Goal: Check status

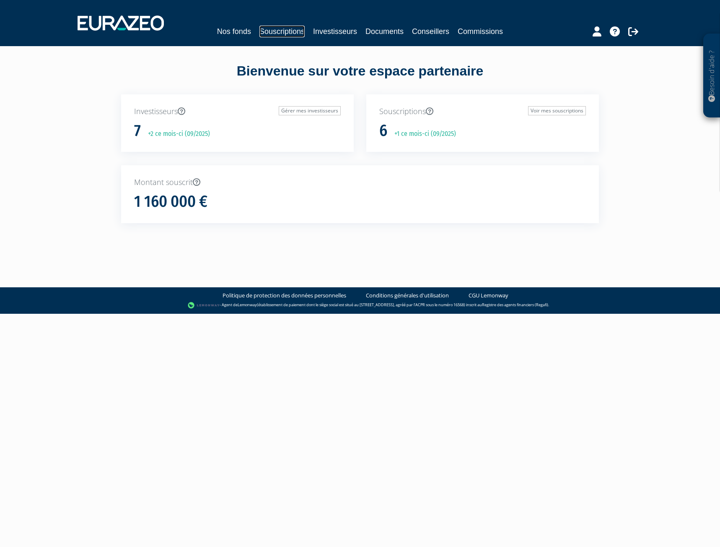
click at [277, 36] on link "Souscriptions" at bounding box center [282, 32] width 45 height 12
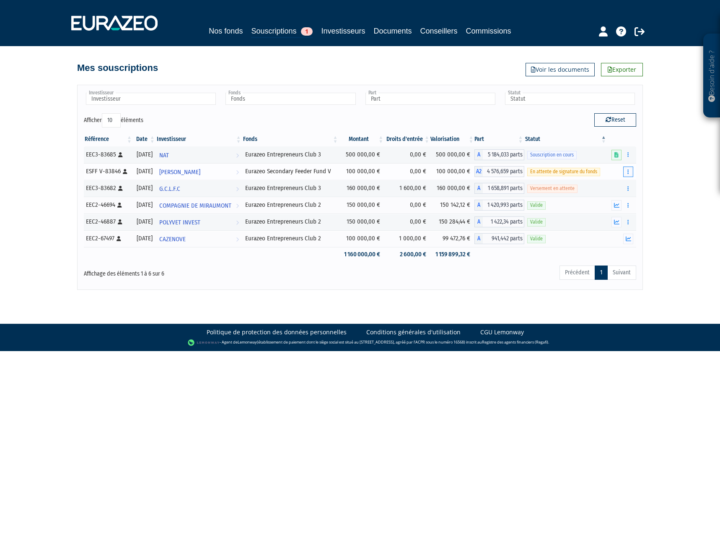
click at [631, 172] on button "button" at bounding box center [629, 171] width 10 height 10
click at [682, 187] on div "Besoin d'aide ? × J'ai besoin d'aide Si vous avez une question à propos du fonc…" at bounding box center [360, 145] width 720 height 290
click at [556, 172] on span "En attente de signature du fonds" at bounding box center [564, 172] width 73 height 8
click at [634, 172] on td "Aucune action disponible pour cette souscription" at bounding box center [622, 171] width 29 height 17
click at [630, 172] on button "button" at bounding box center [629, 171] width 10 height 10
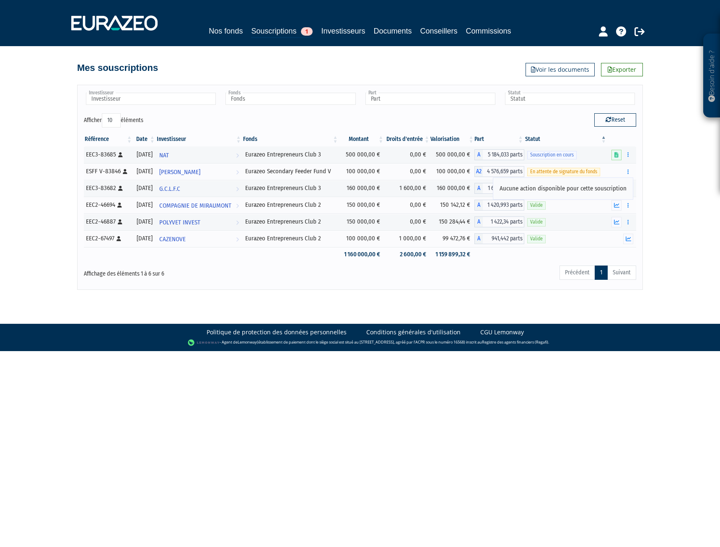
click at [657, 176] on div "Besoin d'aide ? × J'ai besoin d'aide Si vous avez une question à propos du fonc…" at bounding box center [360, 145] width 720 height 290
click at [109, 169] on div "ESFF V-83846 [Français] Personne physique" at bounding box center [108, 171] width 44 height 9
click at [407, 172] on td "0,00 €" at bounding box center [408, 171] width 46 height 17
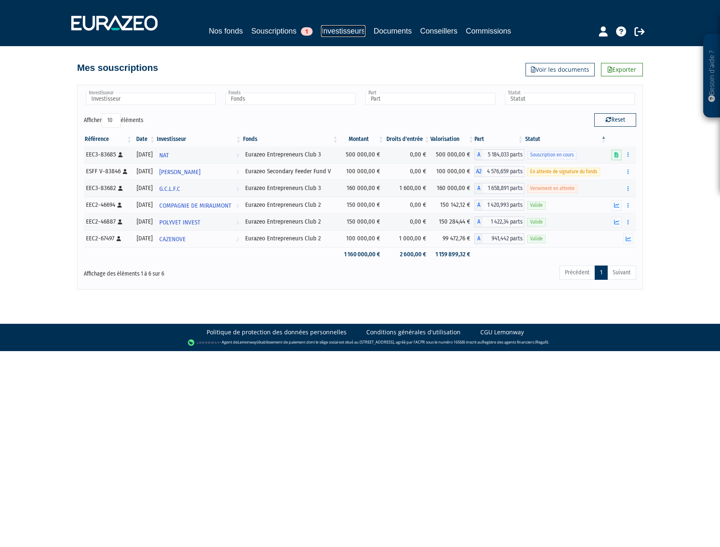
click at [343, 29] on link "Investisseurs" at bounding box center [343, 31] width 44 height 12
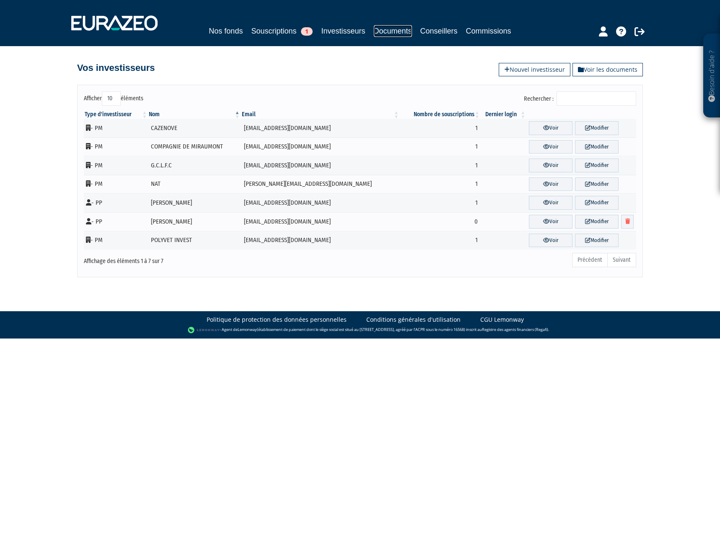
click at [398, 34] on link "Documents" at bounding box center [393, 31] width 38 height 12
